Goal: Information Seeking & Learning: Learn about a topic

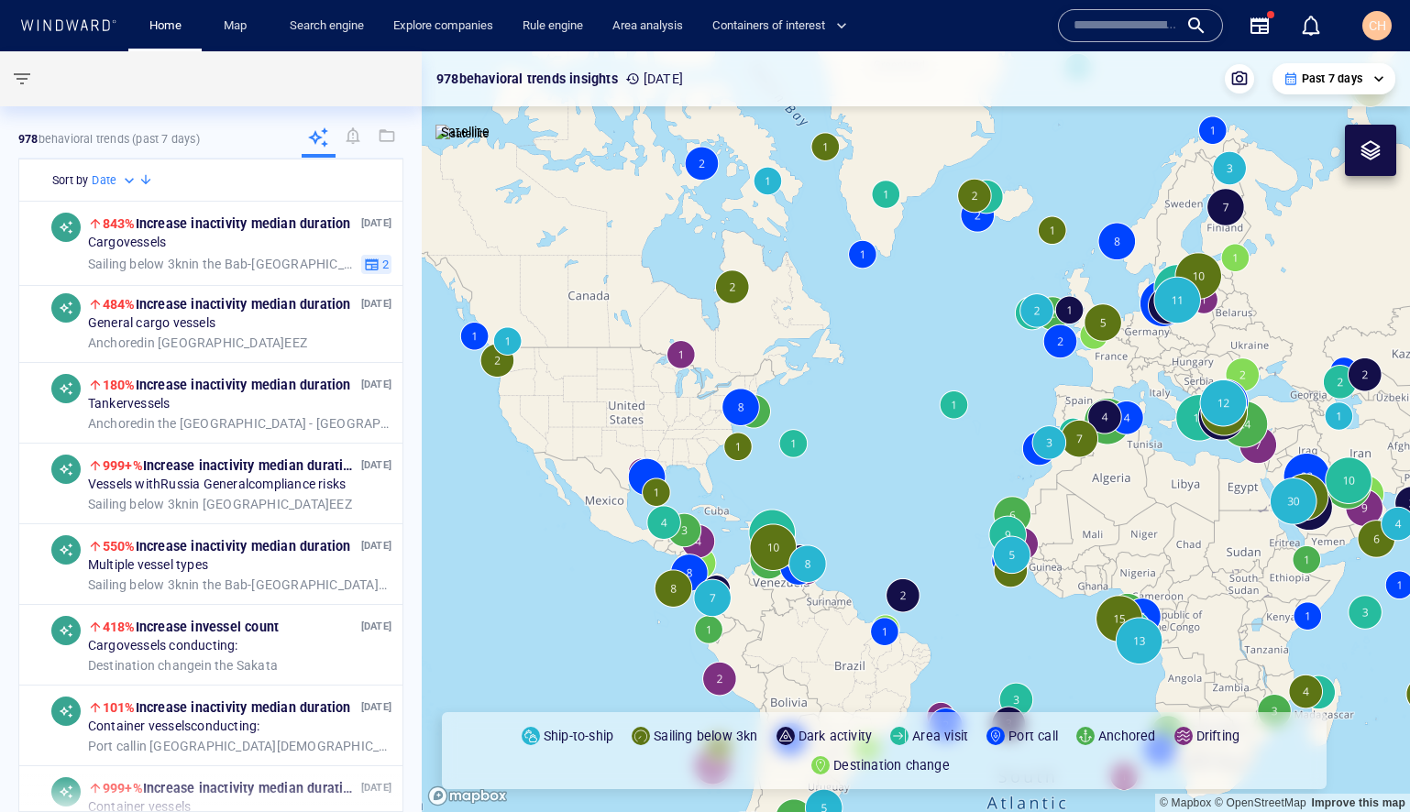
drag, startPoint x: 1005, startPoint y: 447, endPoint x: 819, endPoint y: 452, distance: 186.2
click at [819, 452] on canvas "Map" at bounding box center [916, 431] width 989 height 761
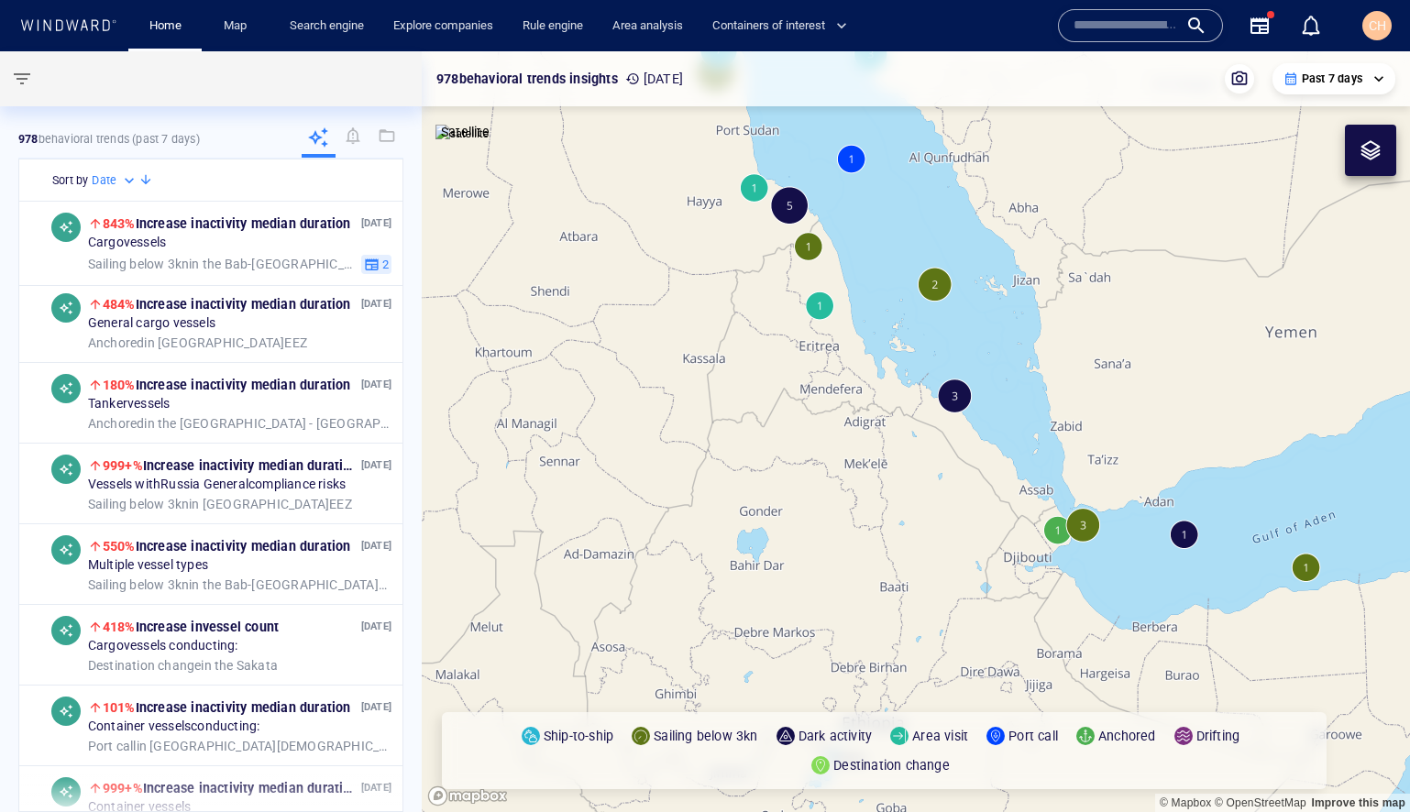
drag, startPoint x: 1171, startPoint y: 586, endPoint x: 984, endPoint y: 544, distance: 191.8
click at [984, 544] on canvas "Map" at bounding box center [916, 431] width 989 height 761
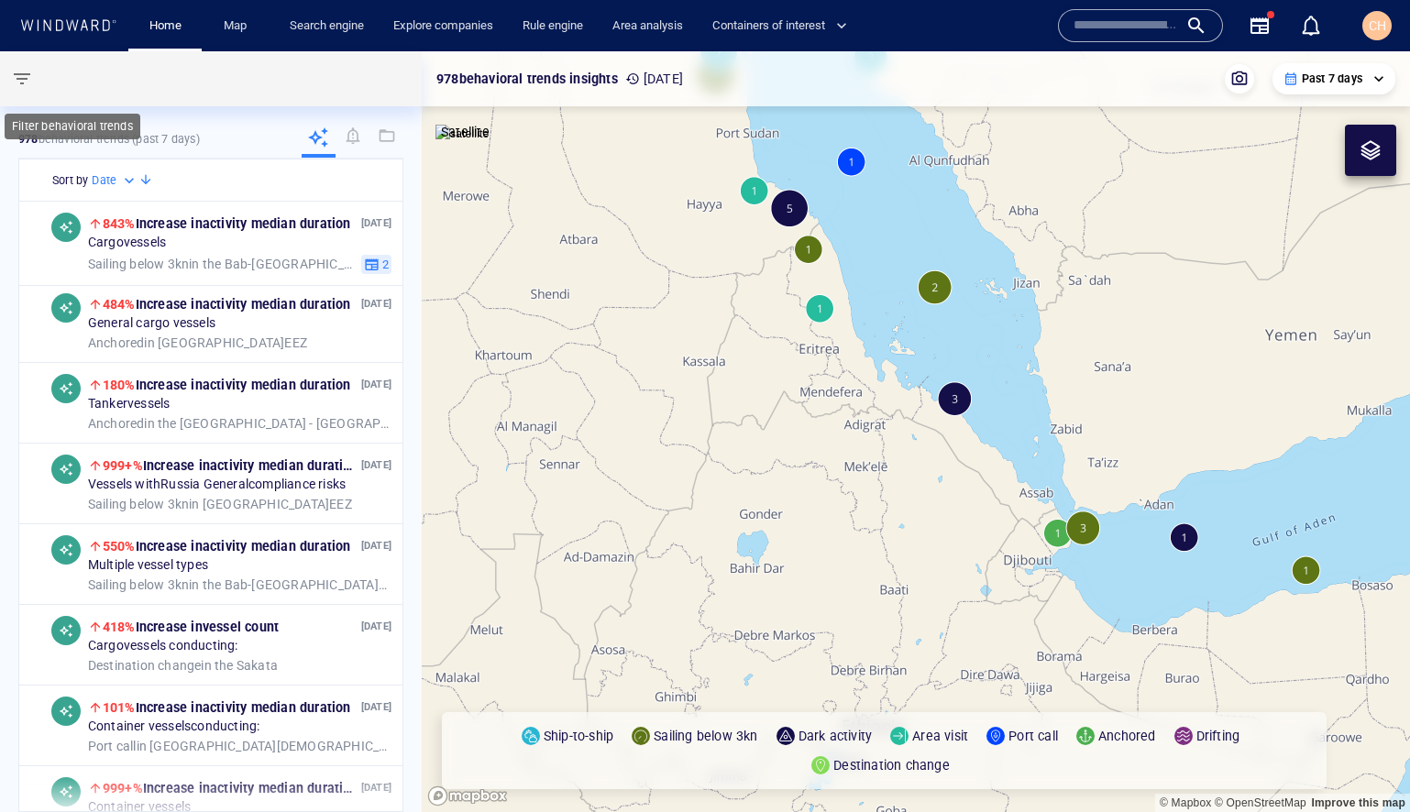
click at [17, 78] on span "button" at bounding box center [22, 79] width 22 height 22
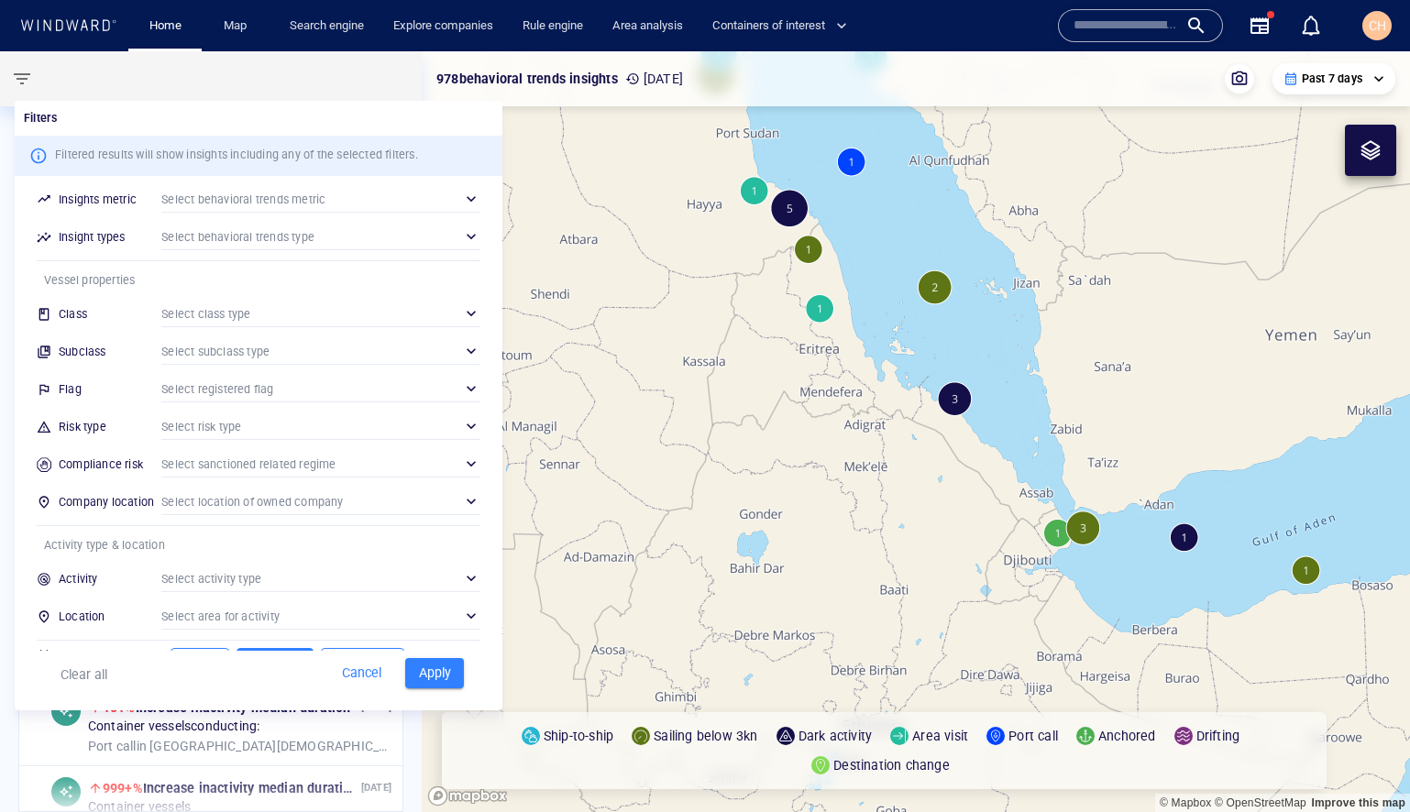
click at [206, 419] on div "​" at bounding box center [320, 427] width 319 height 28
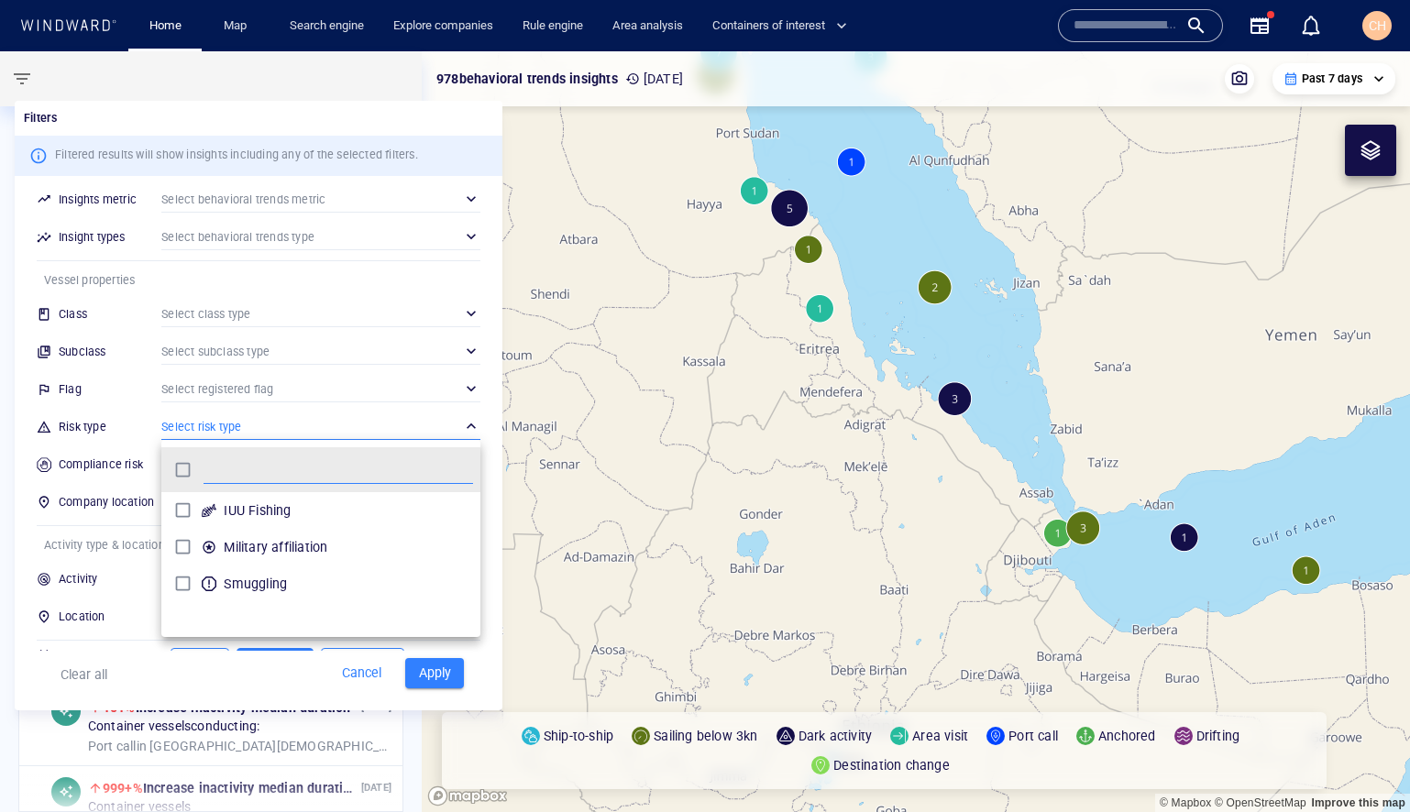
scroll to position [182, 319]
click at [204, 591] on div "grid" at bounding box center [209, 584] width 22 height 22
click at [417, 667] on div at bounding box center [705, 406] width 1410 height 812
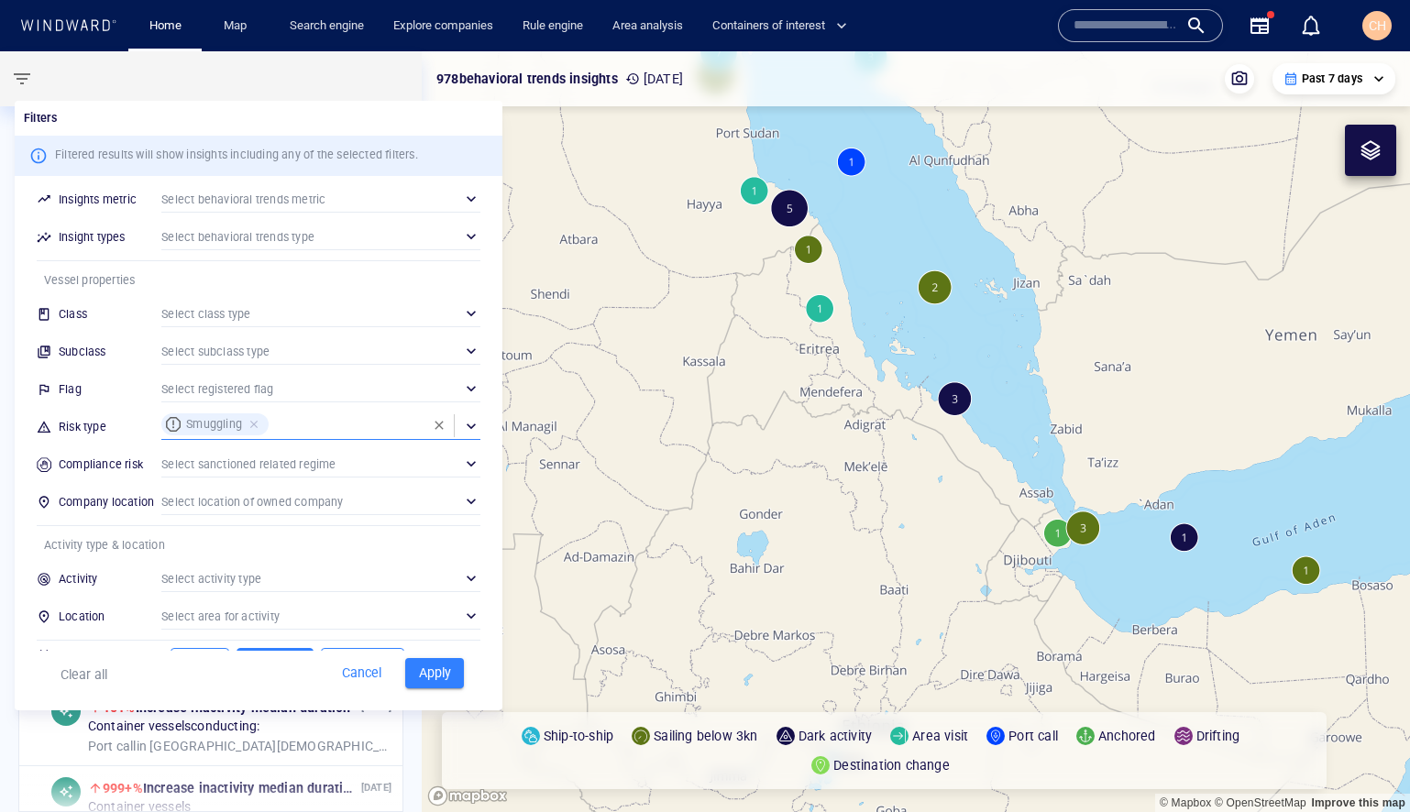
click at [428, 670] on span "Apply" at bounding box center [434, 673] width 40 height 23
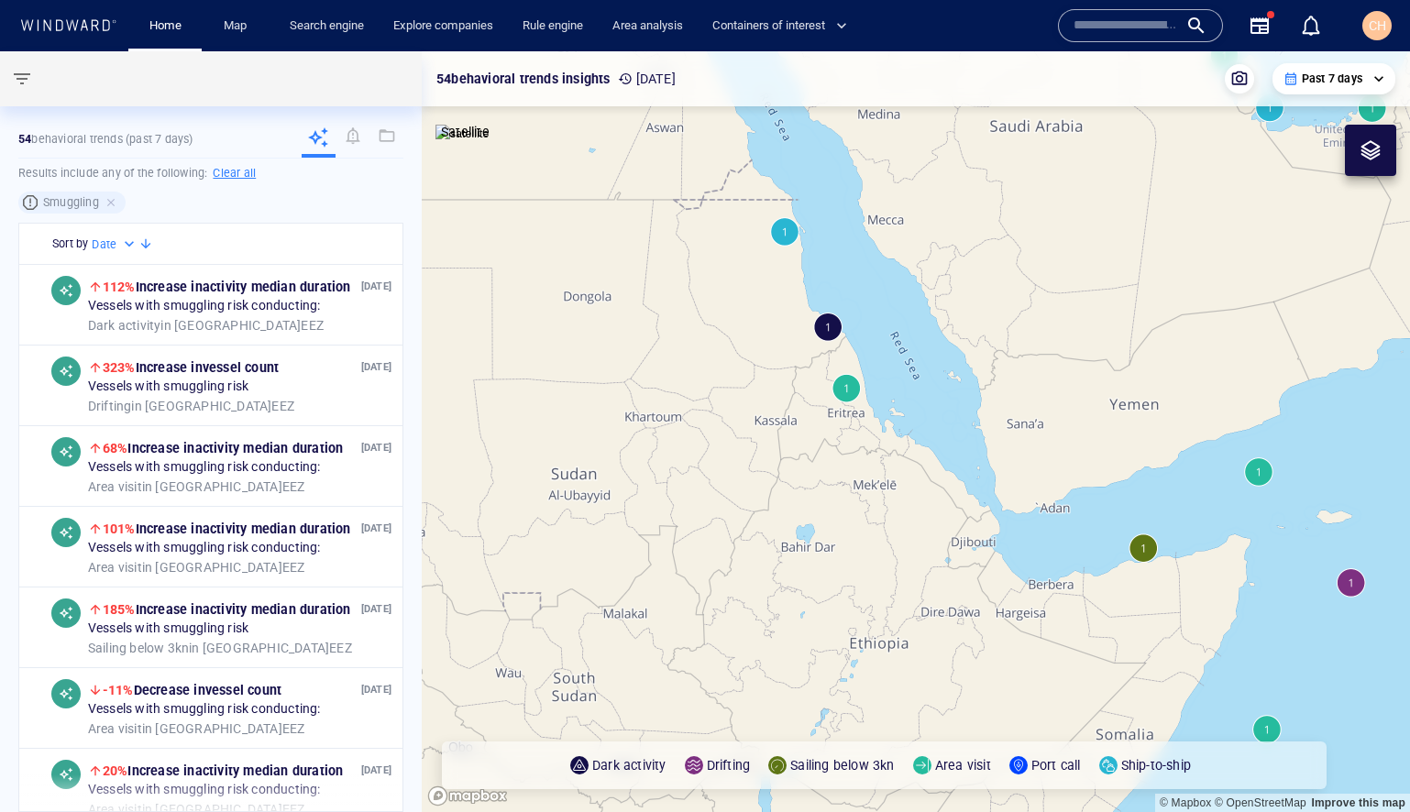
click at [1298, 92] on div "**********" at bounding box center [1334, 78] width 123 height 31
click at [1336, 76] on p "Past 7 days" at bounding box center [1332, 79] width 61 height 17
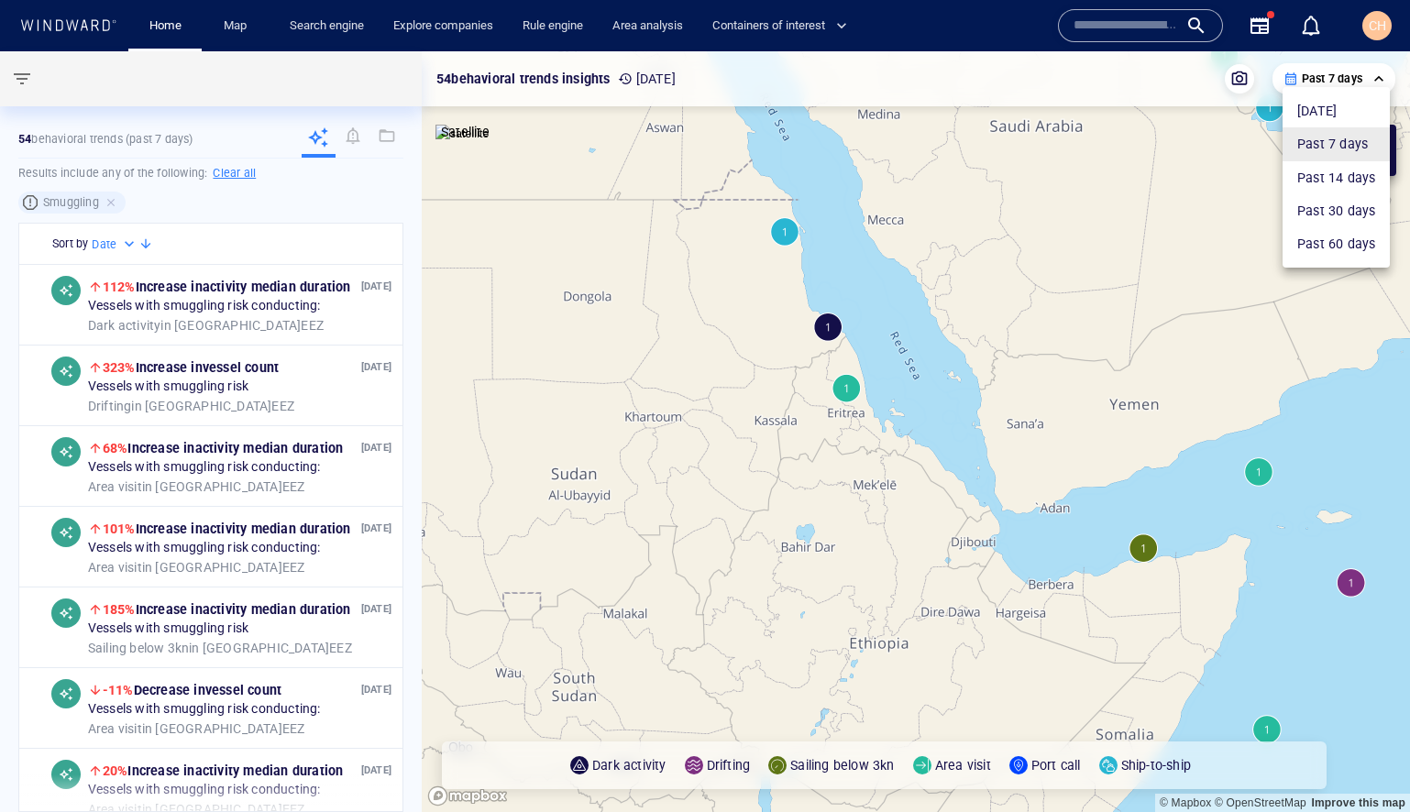
click at [1328, 235] on li "Past 60 days" at bounding box center [1336, 243] width 107 height 33
type input "**********"
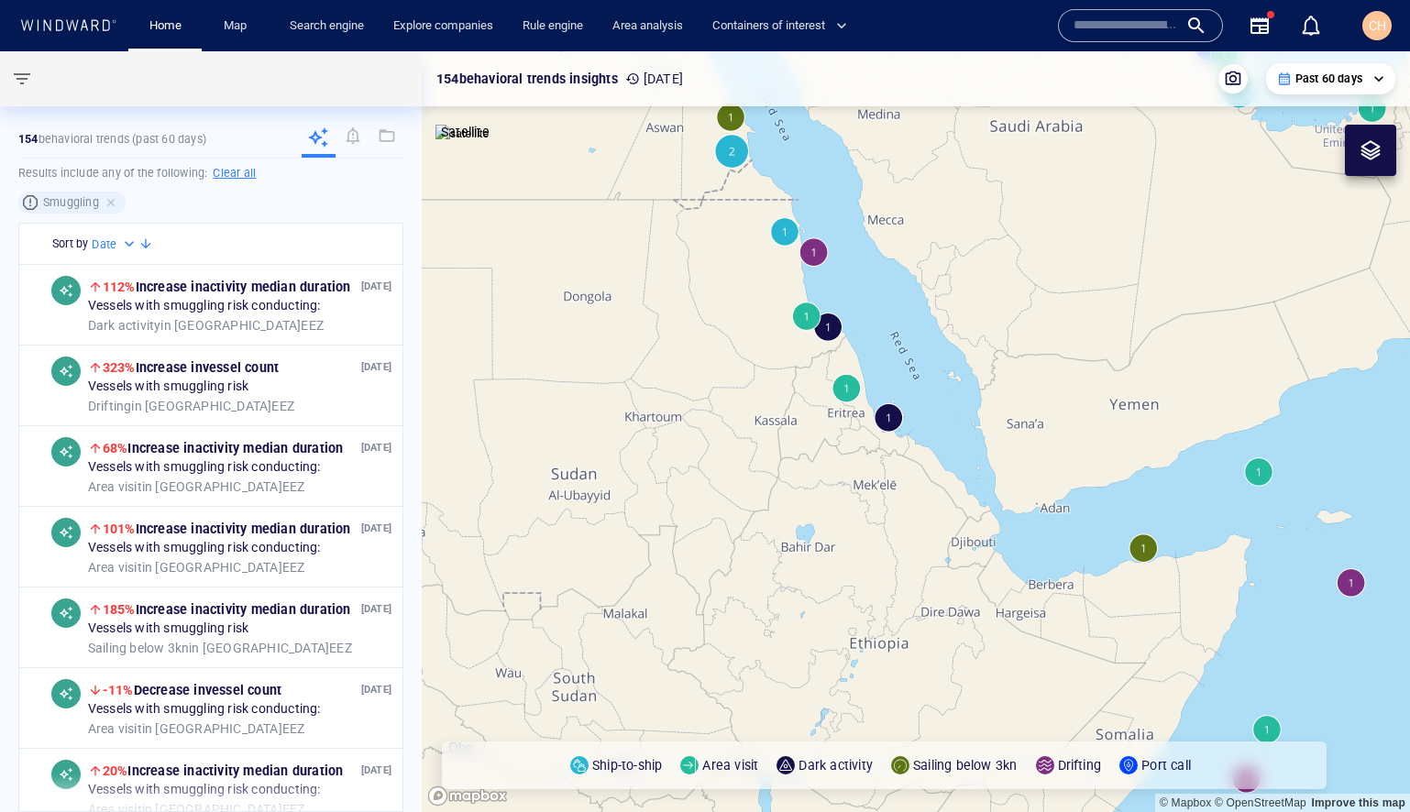
drag, startPoint x: 1184, startPoint y: 449, endPoint x: 961, endPoint y: 472, distance: 224.0
click at [961, 472] on canvas "Map" at bounding box center [916, 431] width 989 height 761
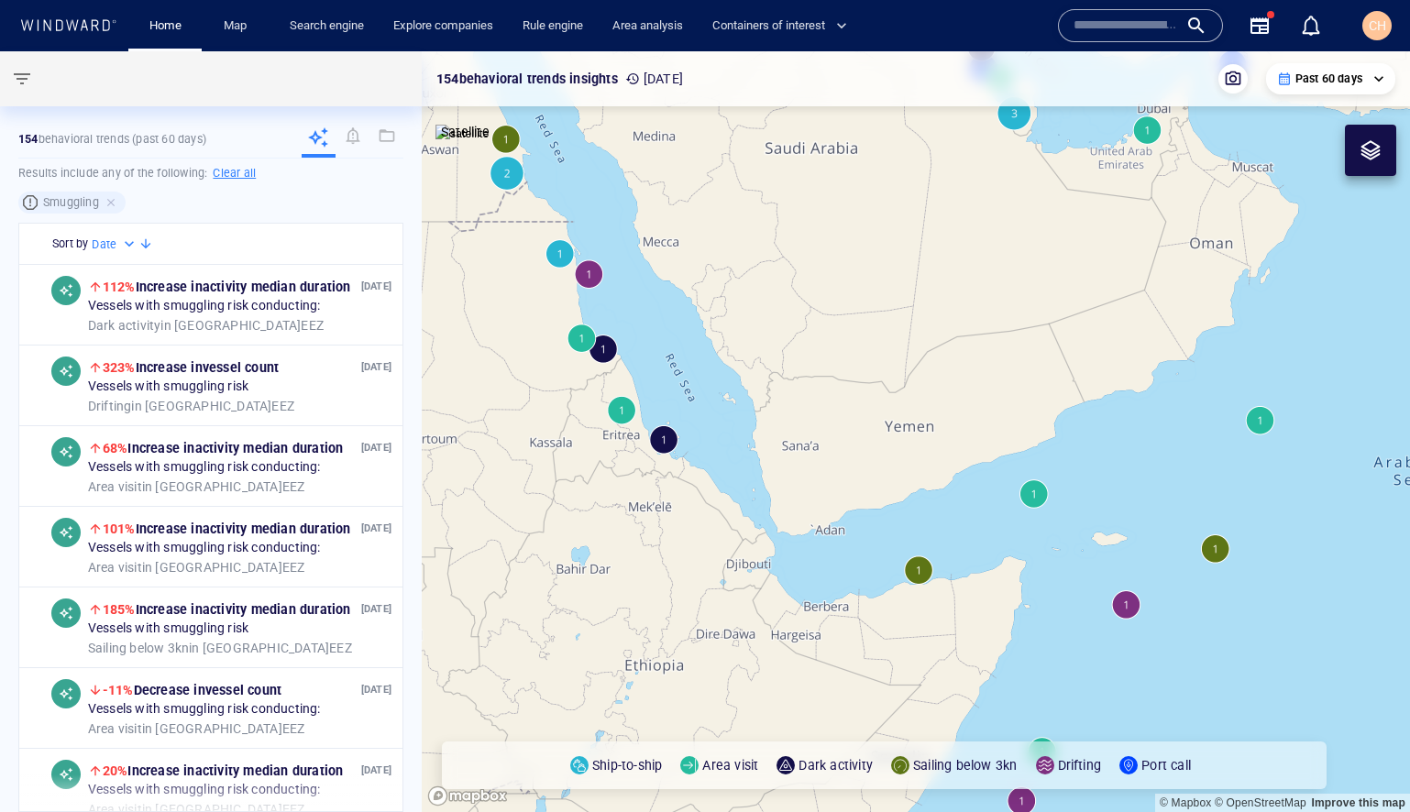
click at [1034, 497] on canvas "Map" at bounding box center [916, 431] width 989 height 761
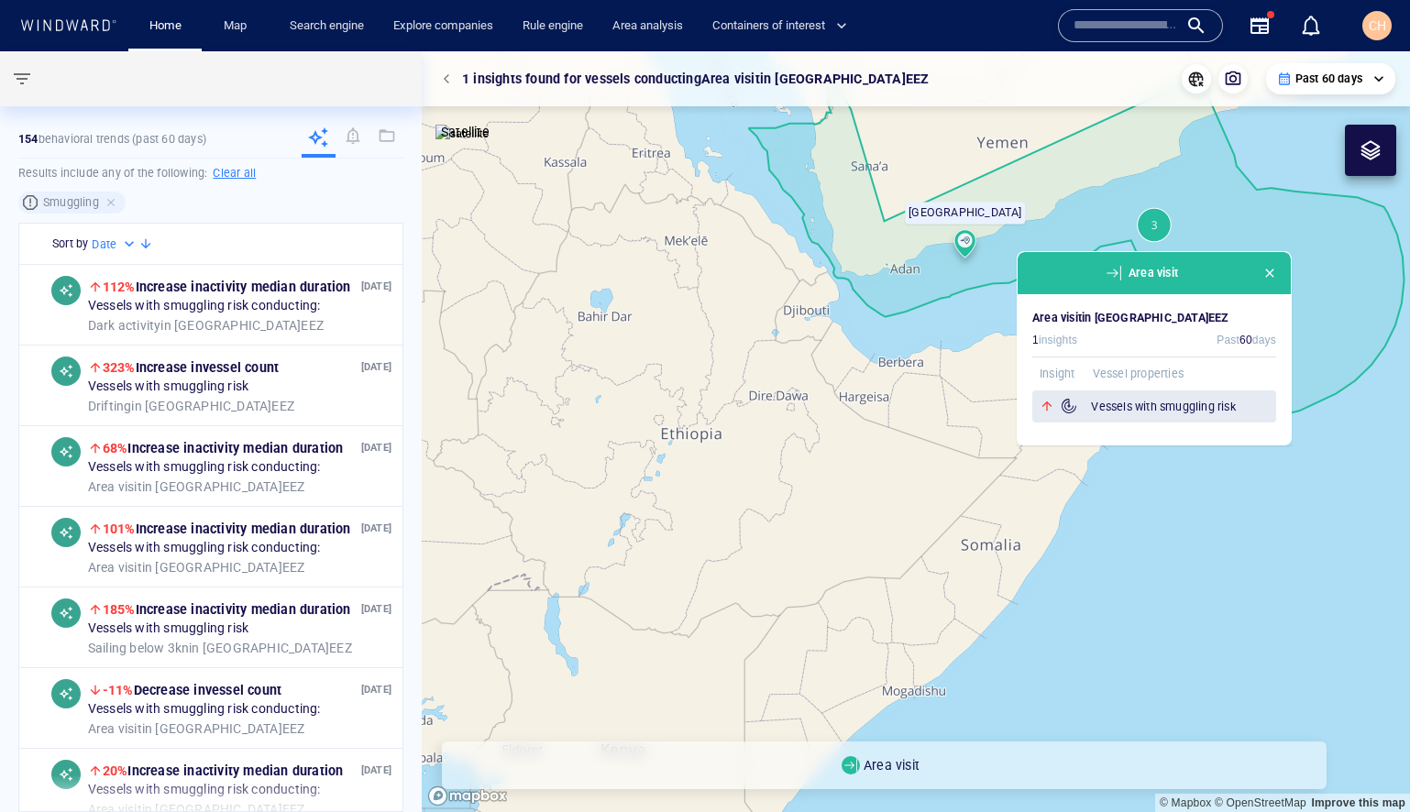
click at [1132, 403] on h6 "Vessels with smuggling risk" at bounding box center [1183, 407] width 185 height 18
